Goal: Navigation & Orientation: Find specific page/section

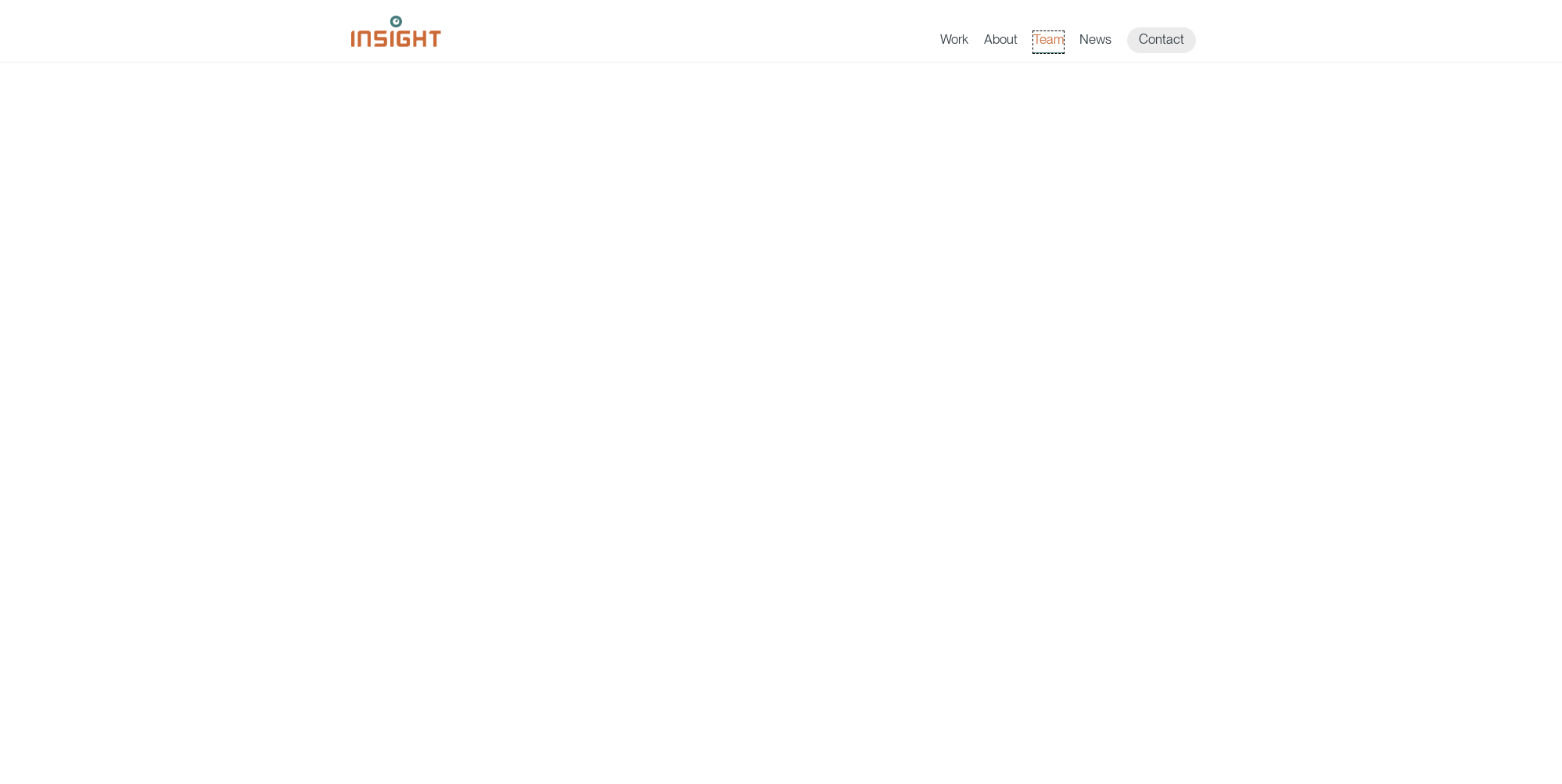
click at [1057, 40] on link "Team" at bounding box center [1049, 42] width 30 height 22
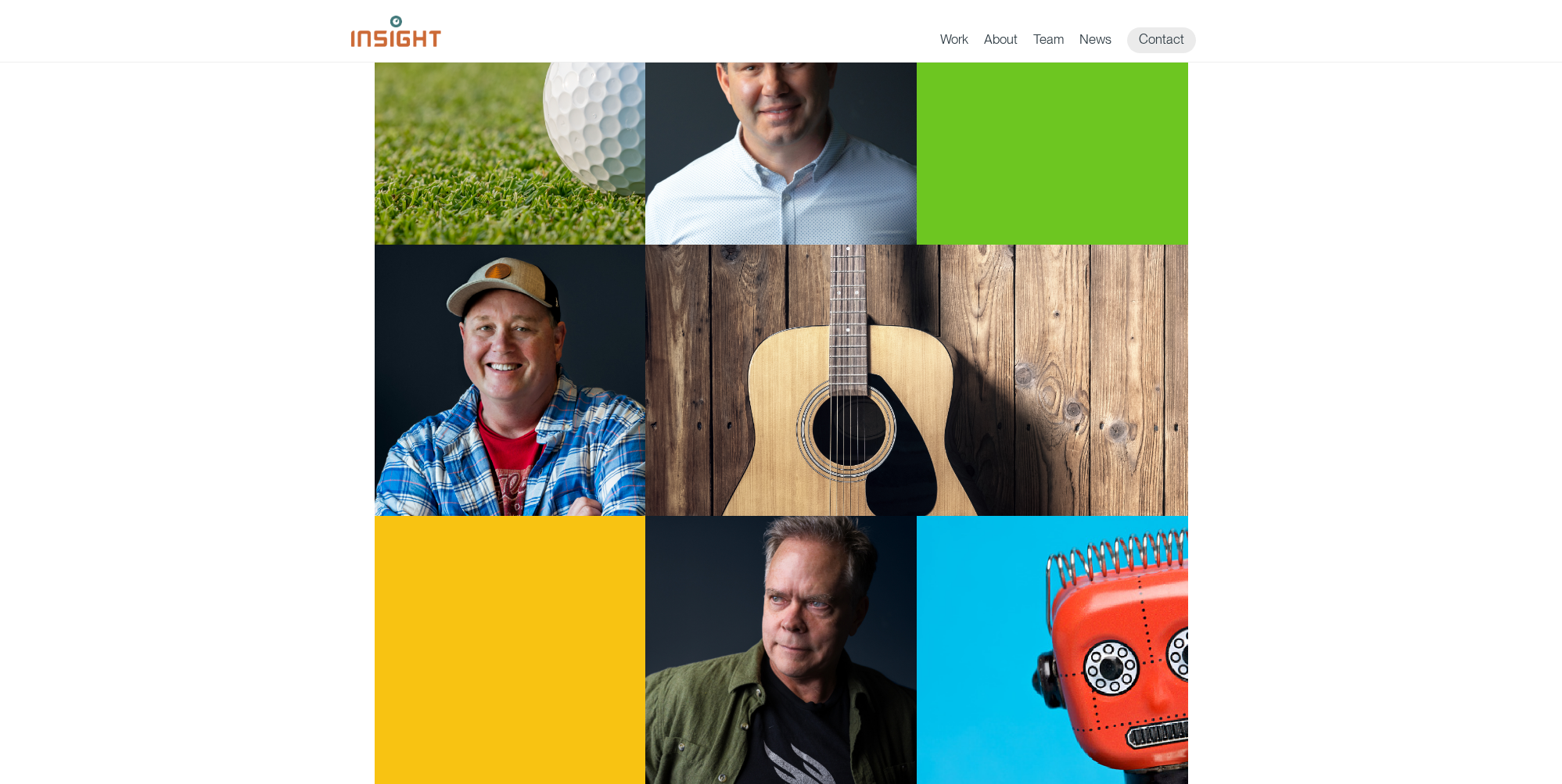
scroll to position [551, 0]
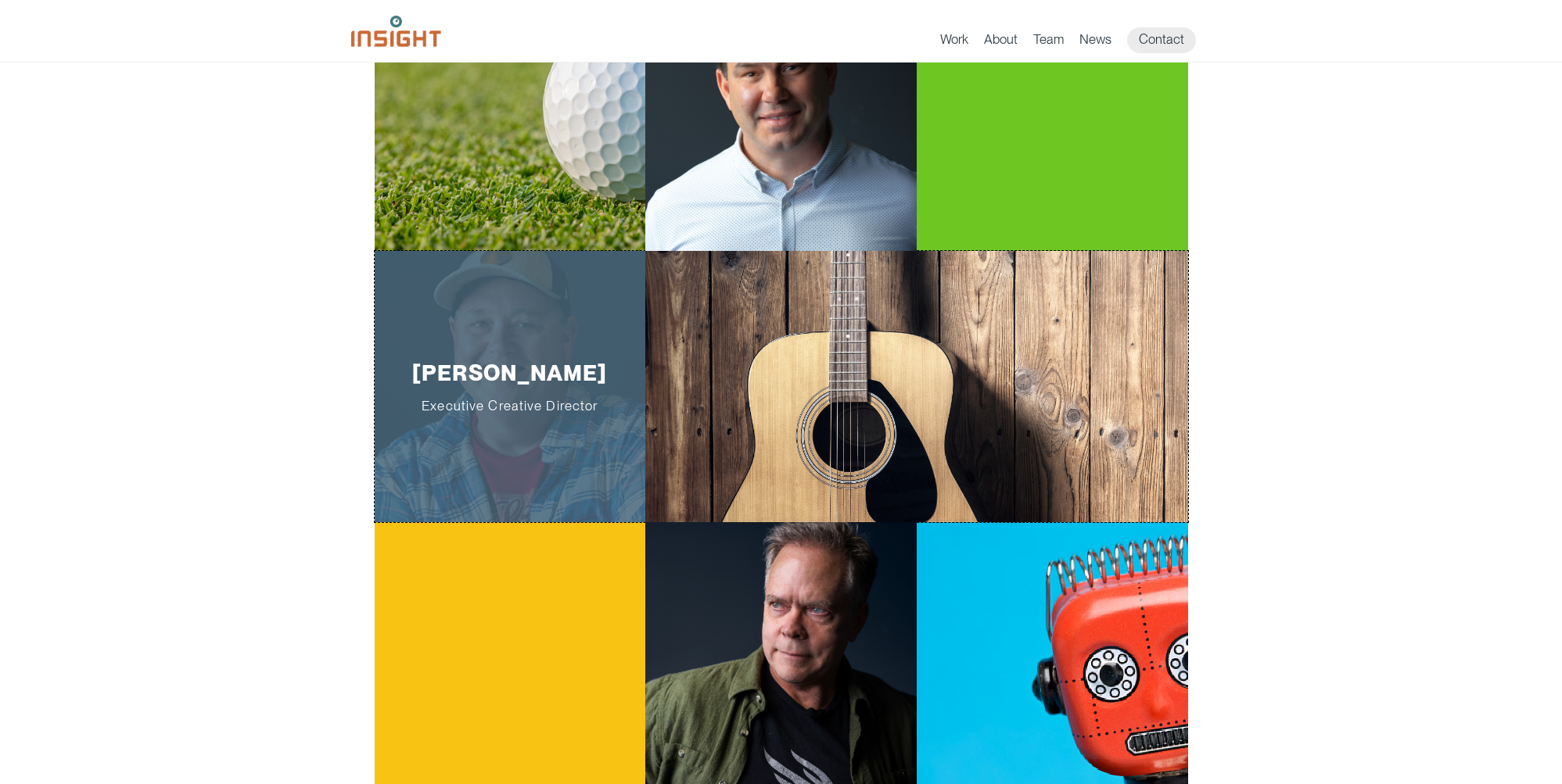
click at [431, 362] on p "[PERSON_NAME] Executive Creative Director" at bounding box center [510, 387] width 222 height 54
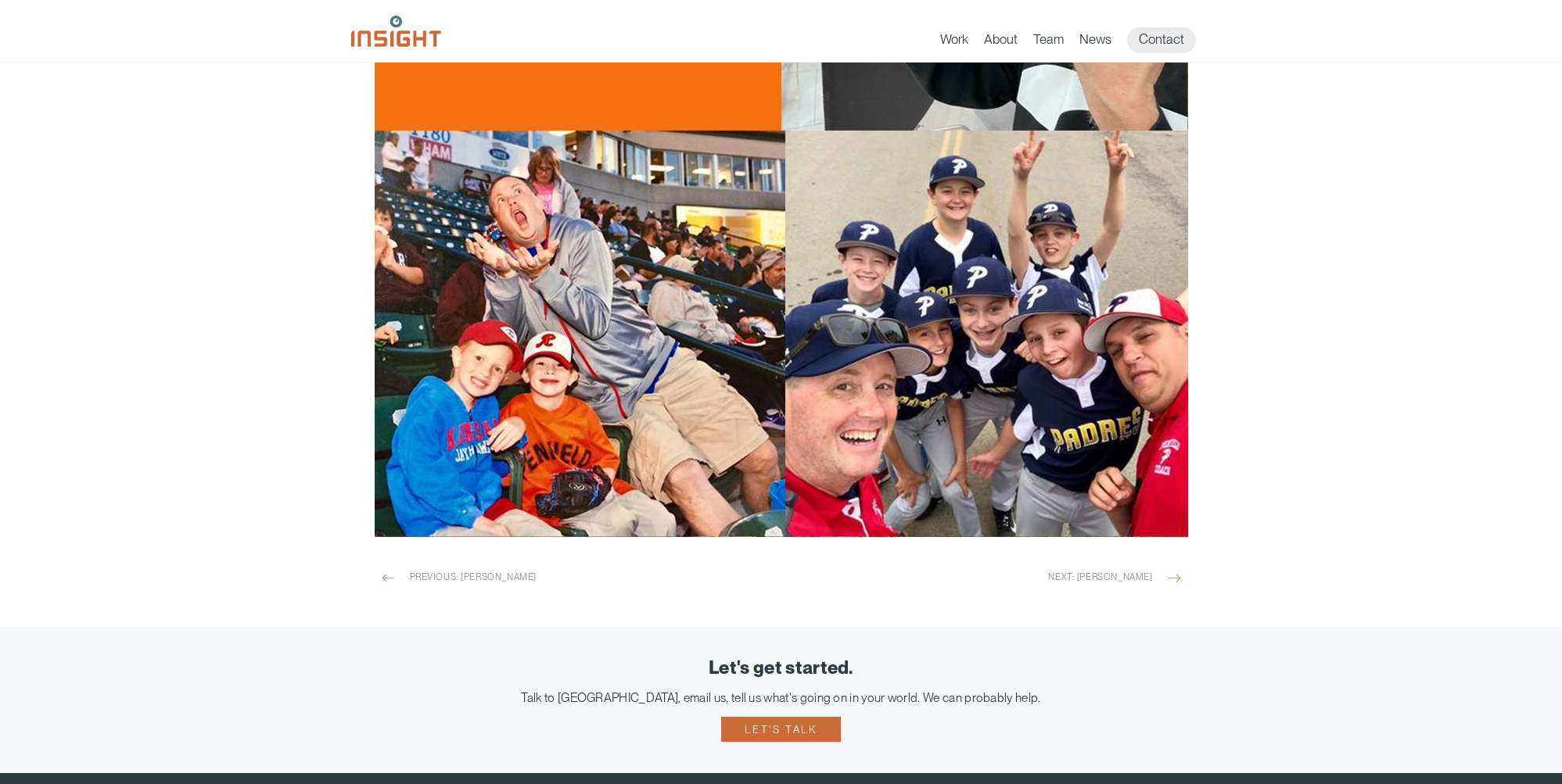
scroll to position [2093, 0]
